Goal: Task Accomplishment & Management: Use online tool/utility

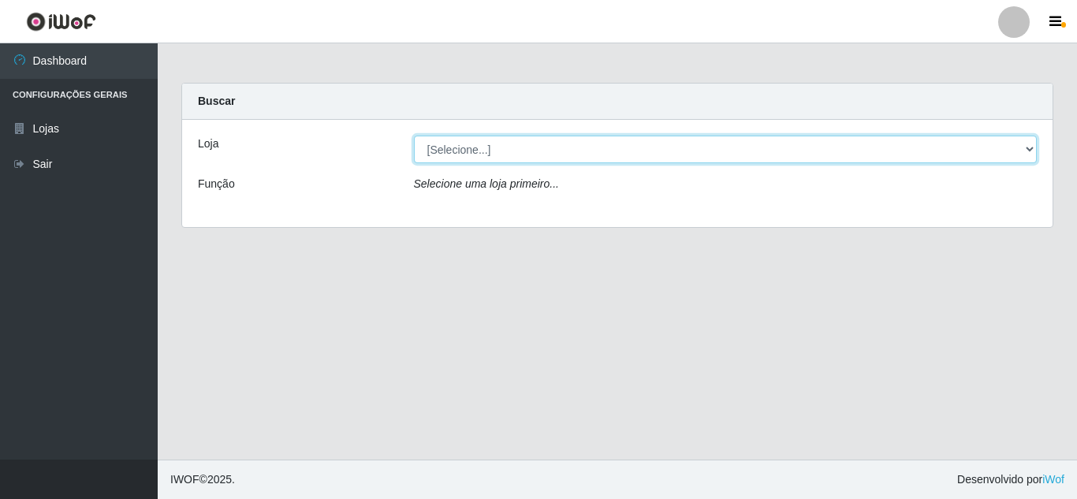
click at [1029, 152] on select "[Selecione...] Rede Compras Supermercados - LOJA 5" at bounding box center [726, 150] width 624 height 28
select select "397"
click at [414, 136] on select "[Selecione...] Rede Compras Supermercados - LOJA 5" at bounding box center [726, 150] width 624 height 28
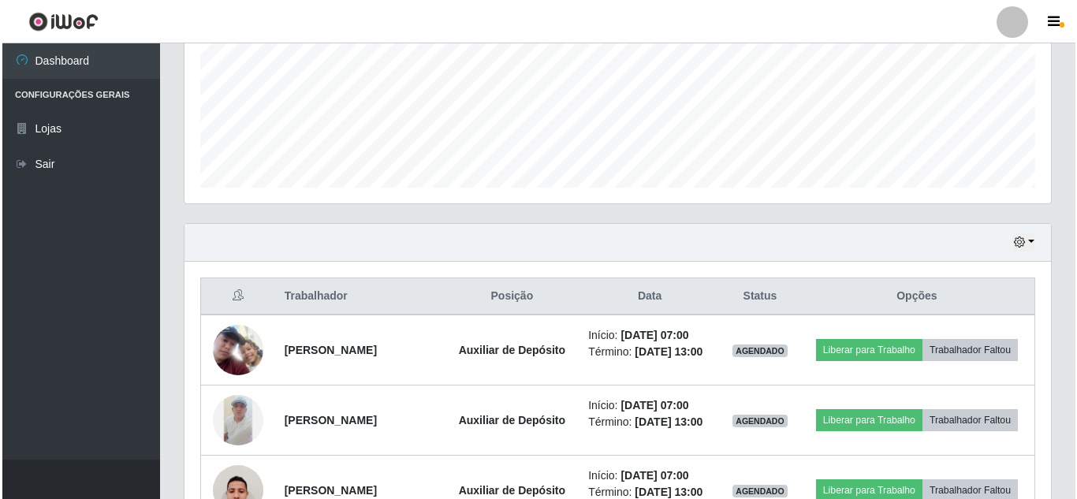
scroll to position [394, 0]
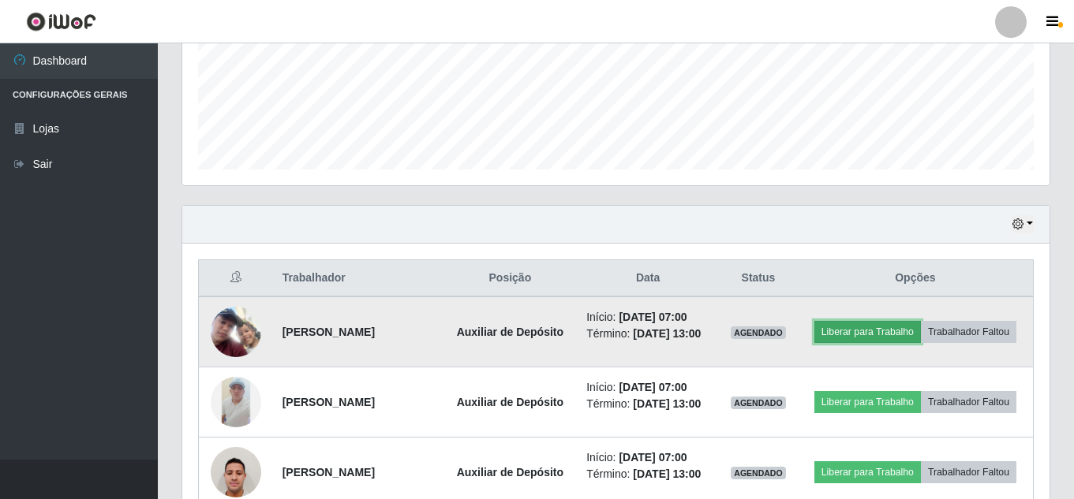
click at [921, 325] on button "Liberar para Trabalho" at bounding box center [867, 332] width 106 height 22
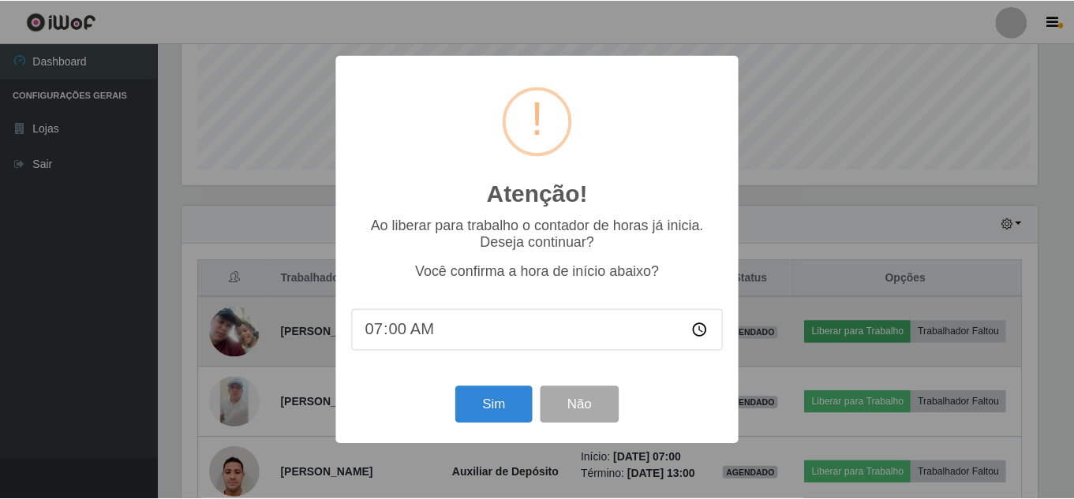
scroll to position [327, 859]
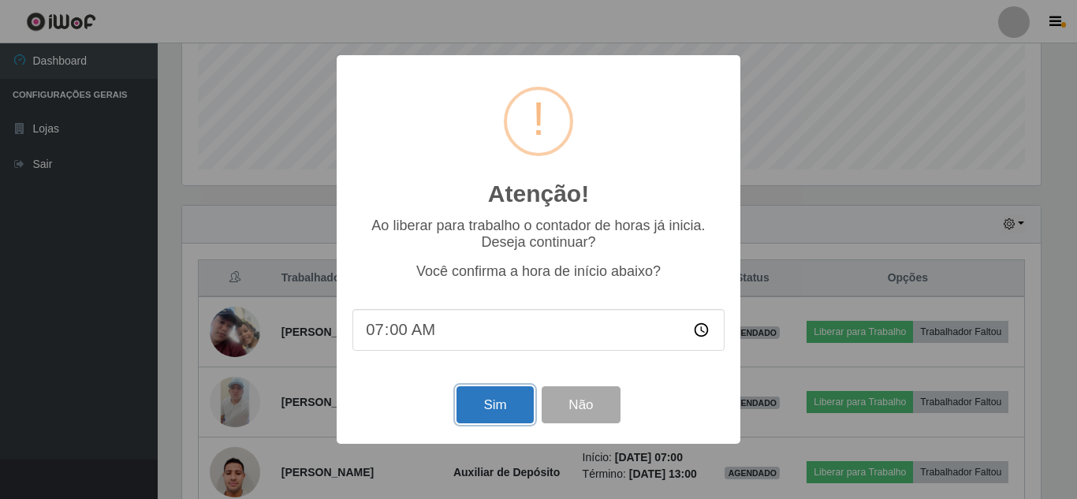
drag, startPoint x: 491, startPoint y: 408, endPoint x: 501, endPoint y: 406, distance: 9.6
click at [492, 408] on button "Sim" at bounding box center [495, 405] width 77 height 37
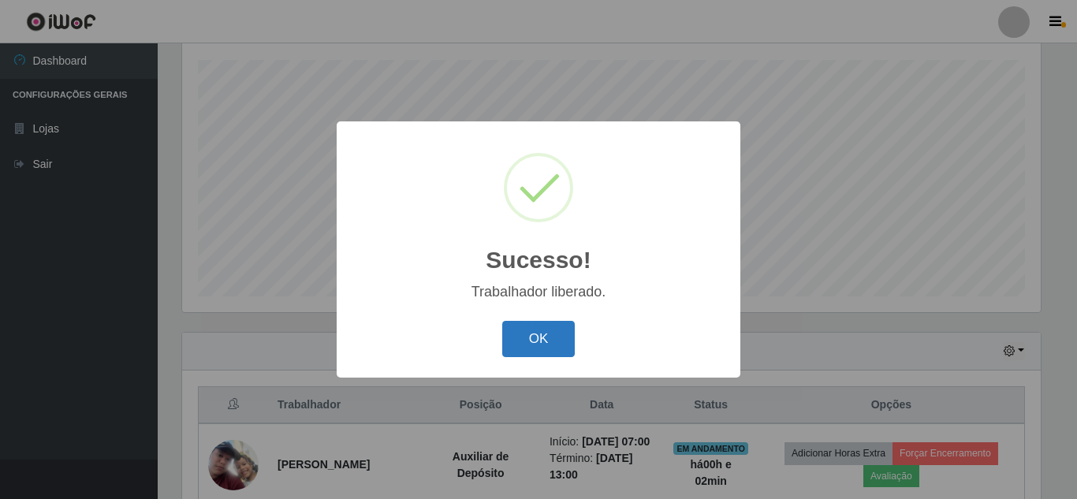
click at [532, 331] on button "OK" at bounding box center [538, 339] width 73 height 37
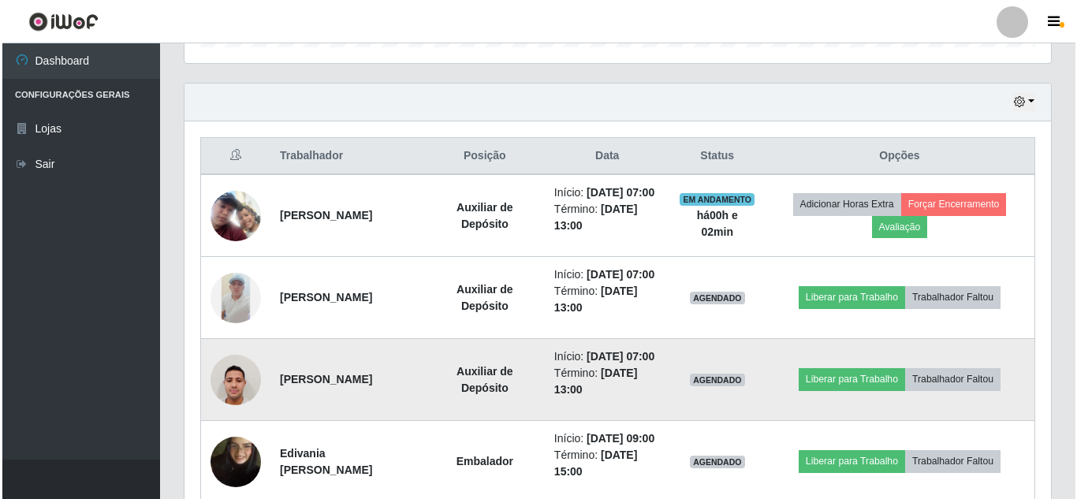
scroll to position [583, 0]
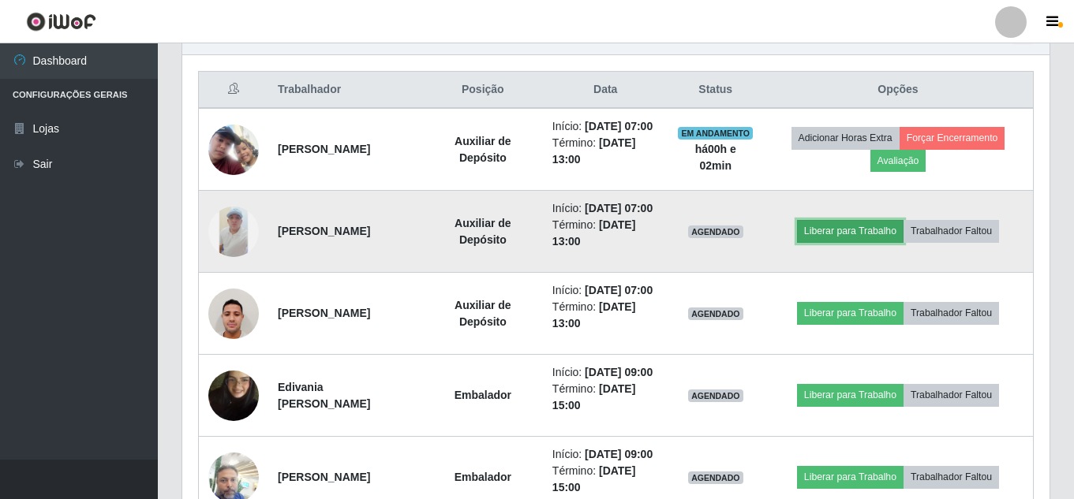
click at [864, 242] on button "Liberar para Trabalho" at bounding box center [850, 231] width 106 height 22
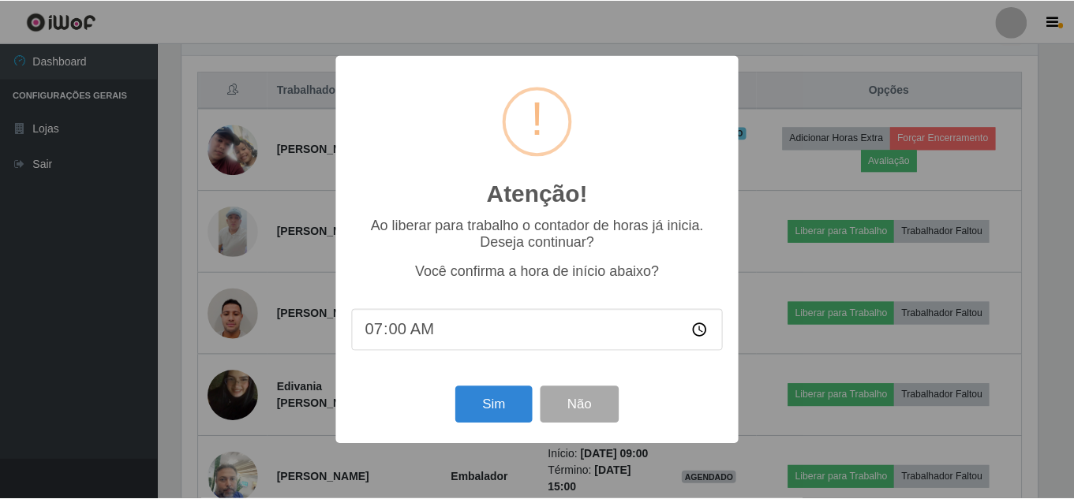
scroll to position [327, 859]
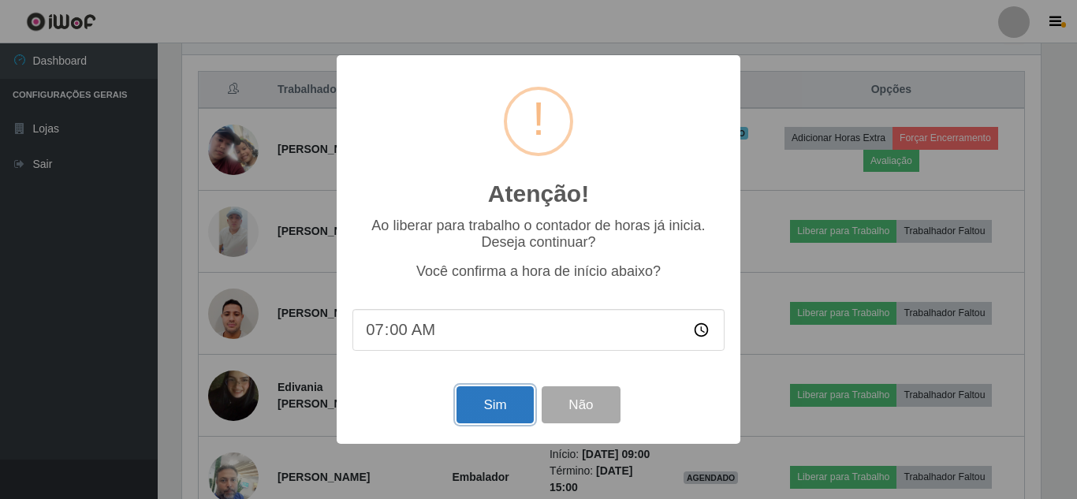
click at [495, 405] on button "Sim" at bounding box center [495, 405] width 77 height 37
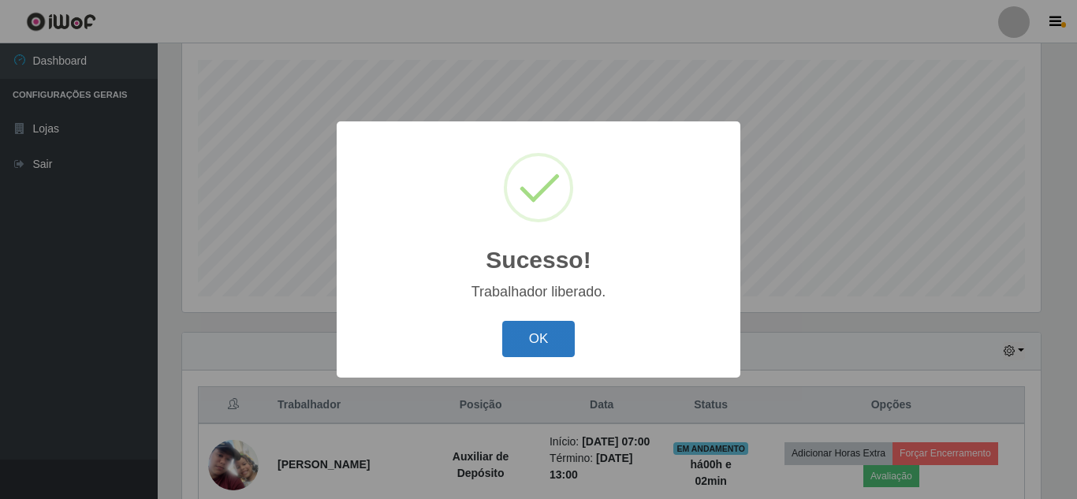
click at [524, 342] on button "OK" at bounding box center [538, 339] width 73 height 37
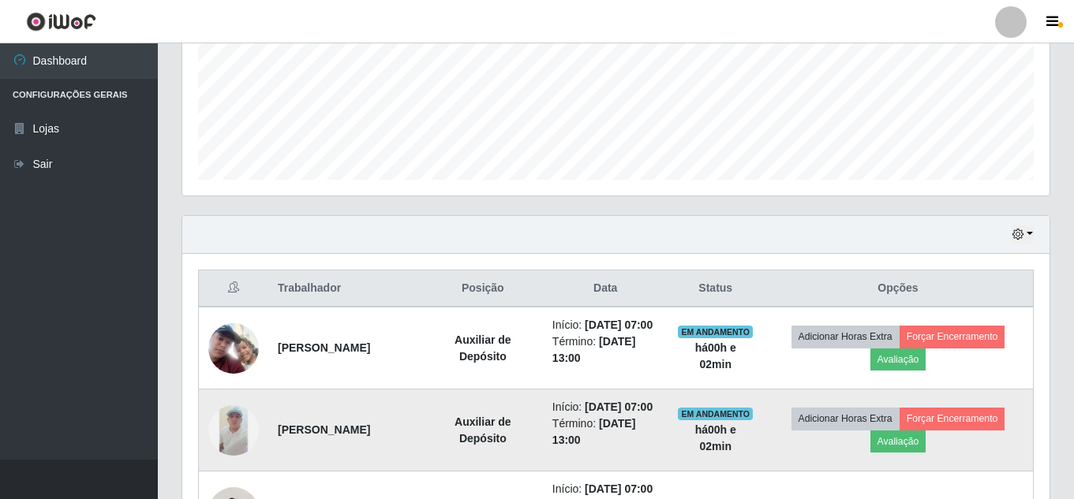
scroll to position [504, 0]
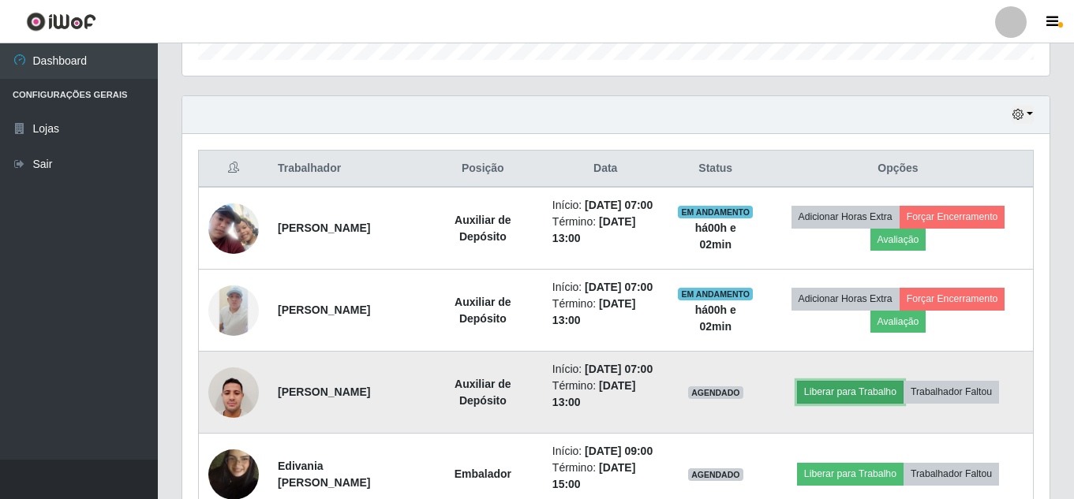
click at [857, 403] on button "Liberar para Trabalho" at bounding box center [850, 392] width 106 height 22
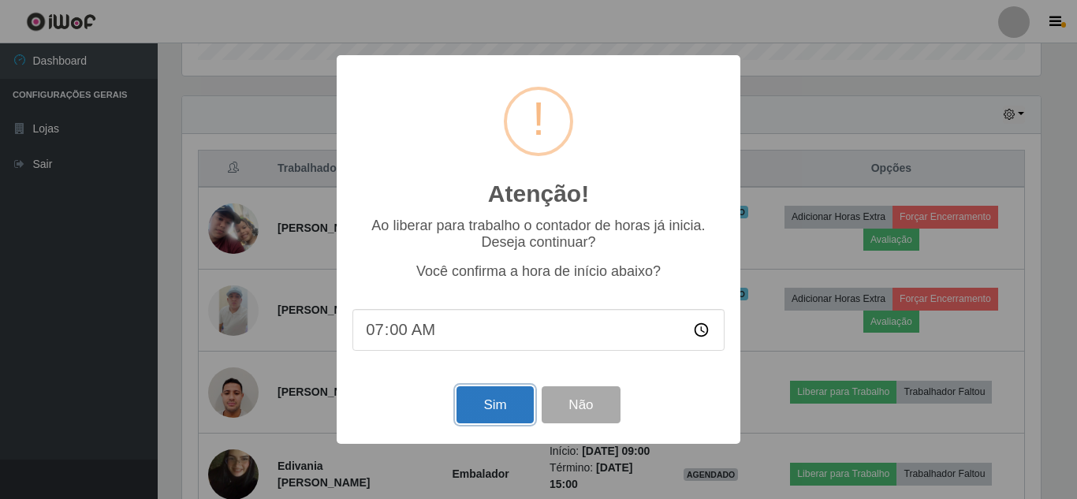
click at [510, 413] on button "Sim" at bounding box center [495, 405] width 77 height 37
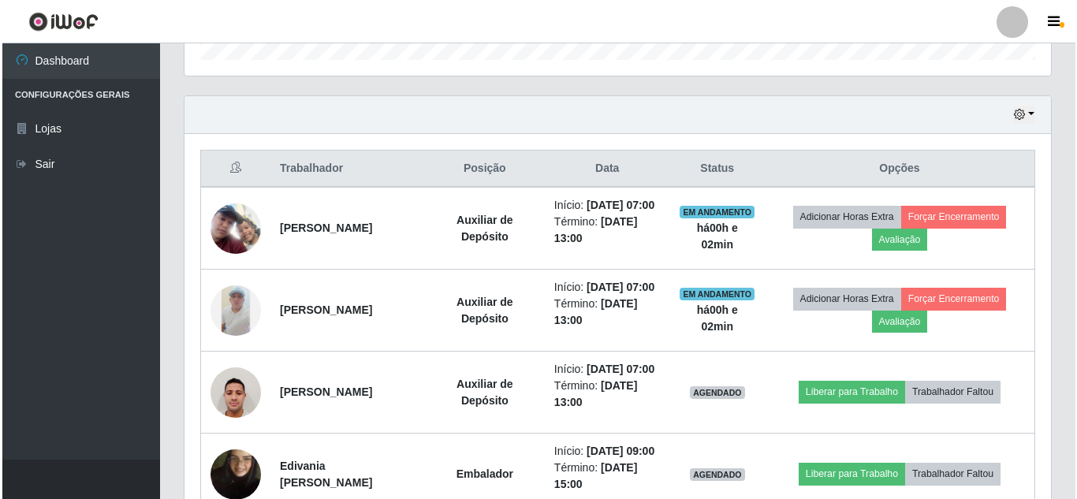
scroll to position [0, 0]
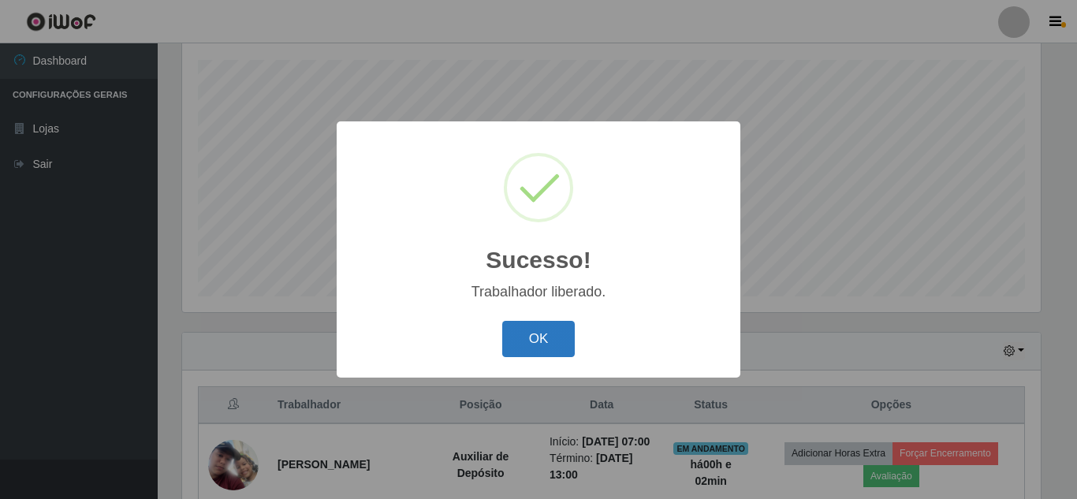
click at [543, 328] on button "OK" at bounding box center [538, 339] width 73 height 37
